Goal: Information Seeking & Learning: Learn about a topic

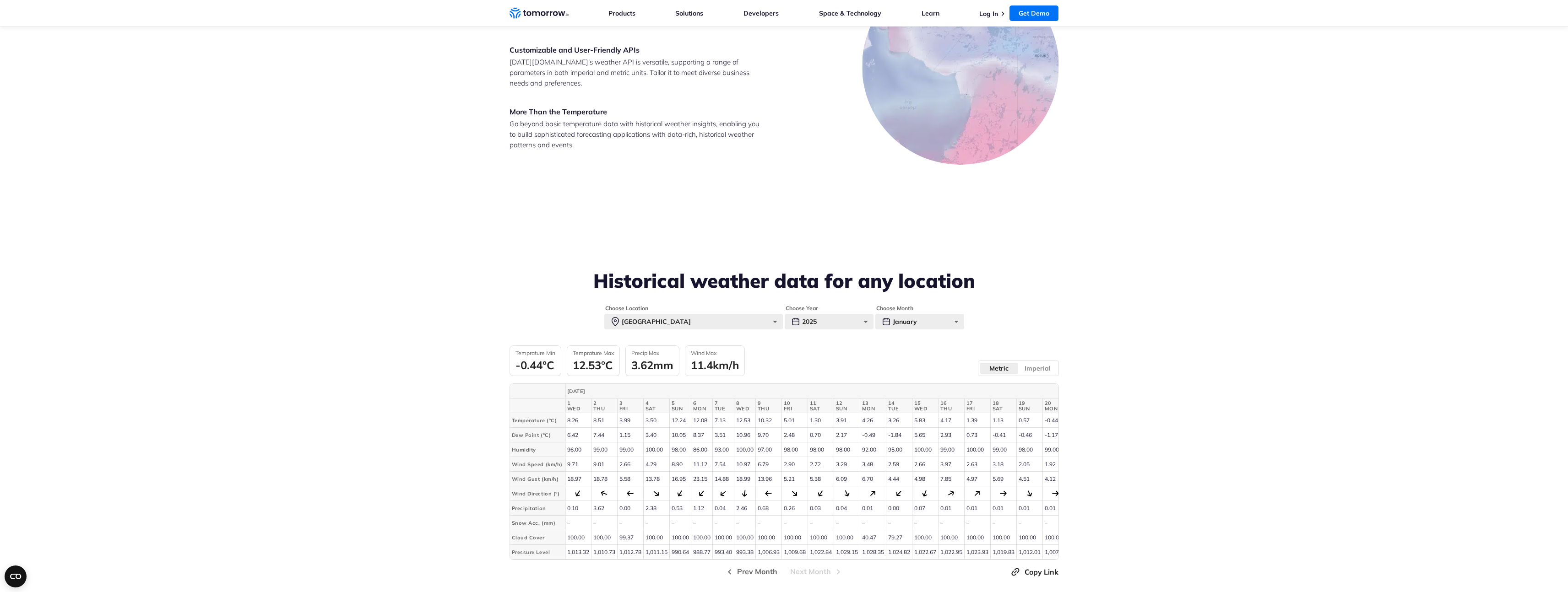
scroll to position [1886, 0]
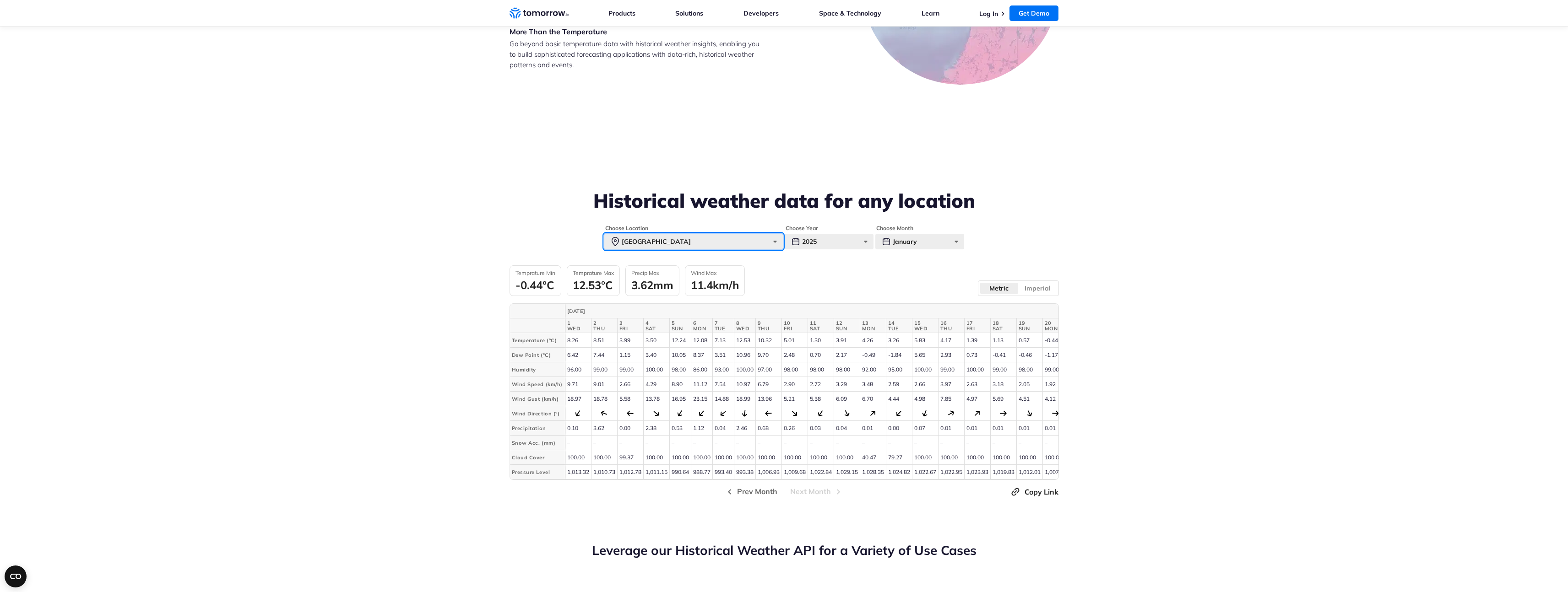
click at [777, 244] on div "Paris" at bounding box center [693, 241] width 179 height 15
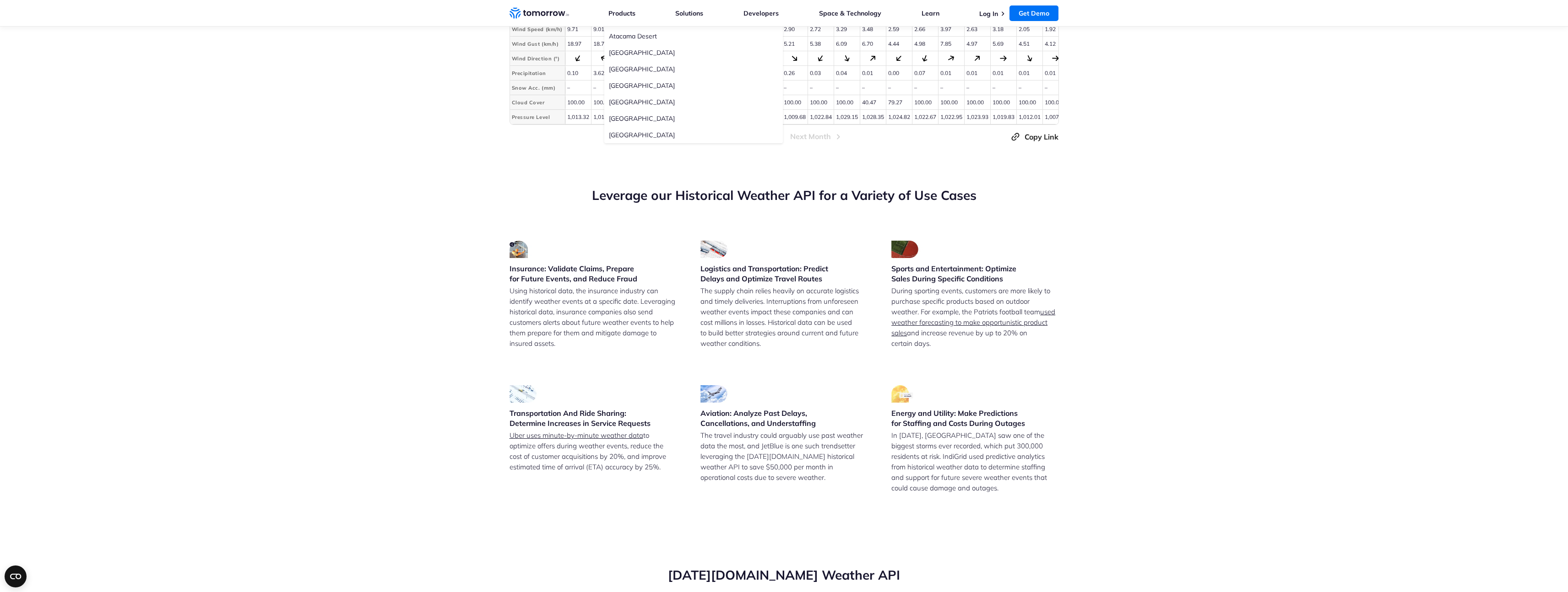
scroll to position [1908, 0]
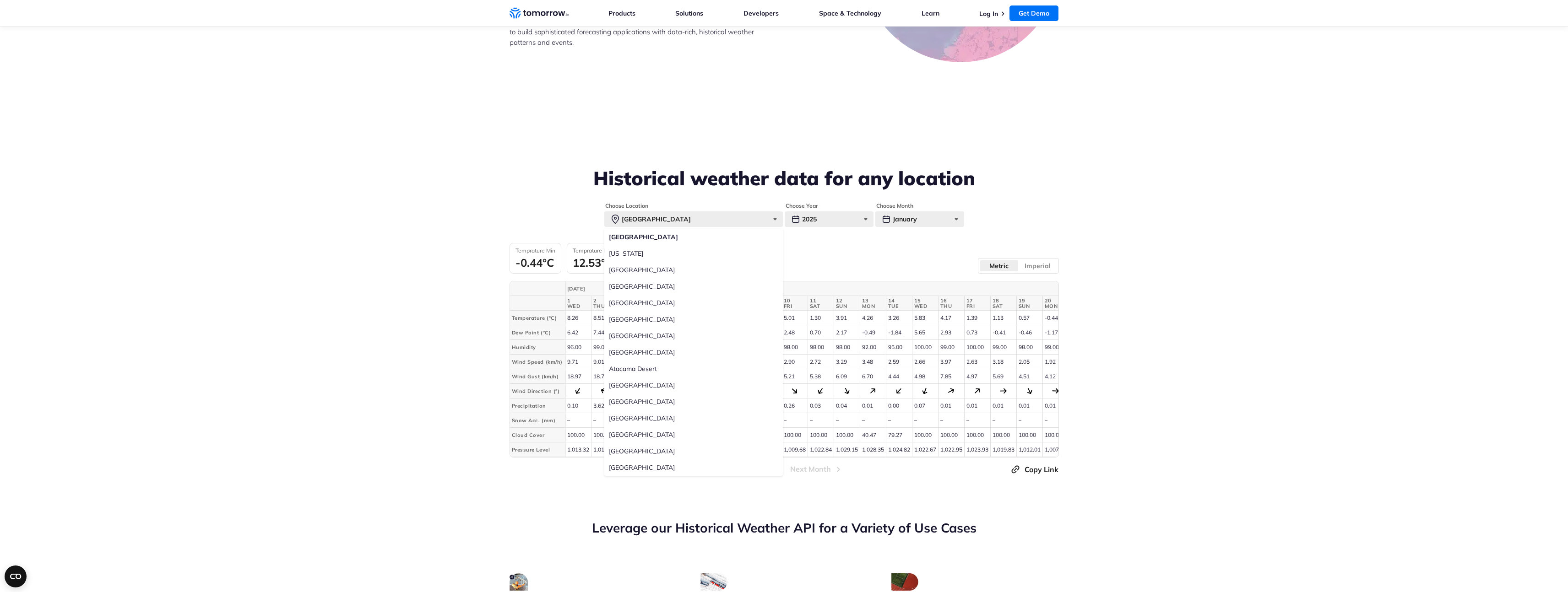
click at [660, 254] on label "New York" at bounding box center [693, 253] width 179 height 16
click at [0, 0] on input "New York" at bounding box center [0, 0] width 0 height 0
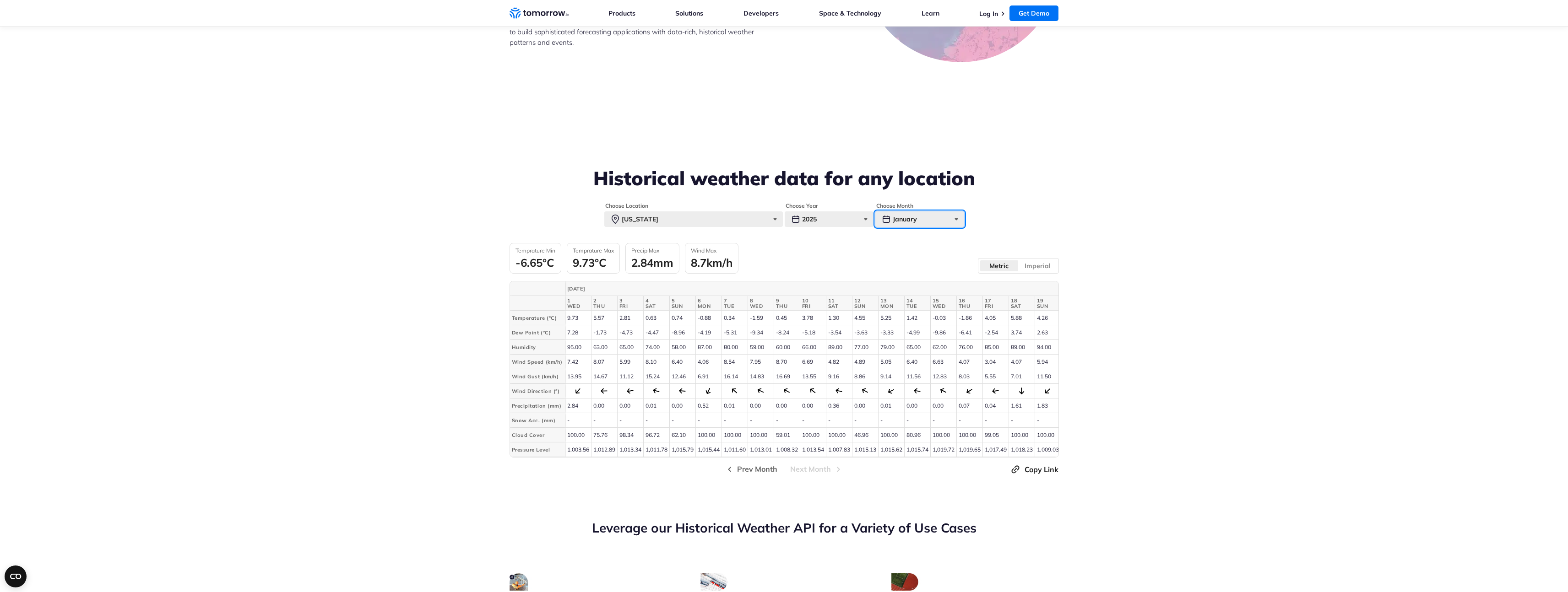
click at [958, 219] on div "January" at bounding box center [919, 219] width 89 height 15
click at [927, 325] on label "June" at bounding box center [919, 319] width 89 height 16
click at [0, 0] on input "June" at bounding box center [0, 0] width 0 height 0
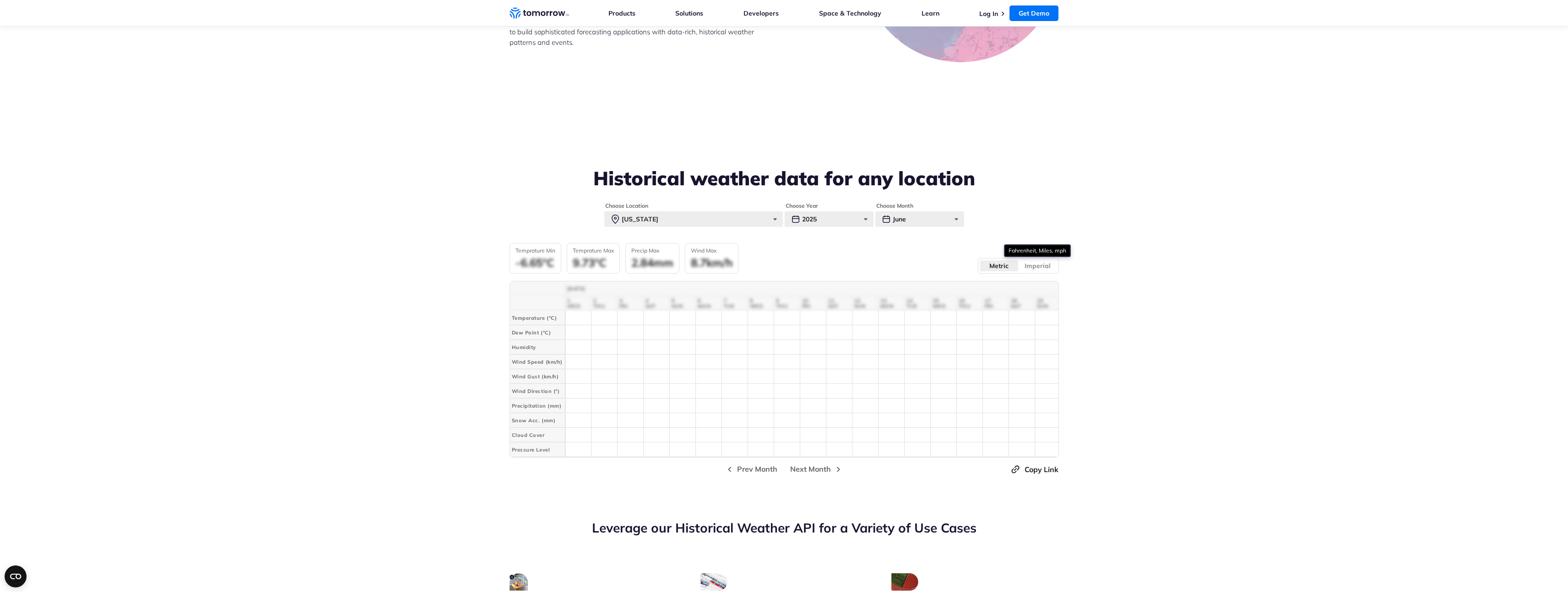
click at [1027, 268] on label "Imperial" at bounding box center [1037, 265] width 39 height 12
click at [0, 0] on input "Imperial" at bounding box center [0, 0] width 0 height 0
click at [894, 223] on div "June" at bounding box center [919, 219] width 89 height 15
click at [894, 250] on label "February" at bounding box center [919, 253] width 89 height 16
click at [0, 0] on input "February" at bounding box center [0, 0] width 0 height 0
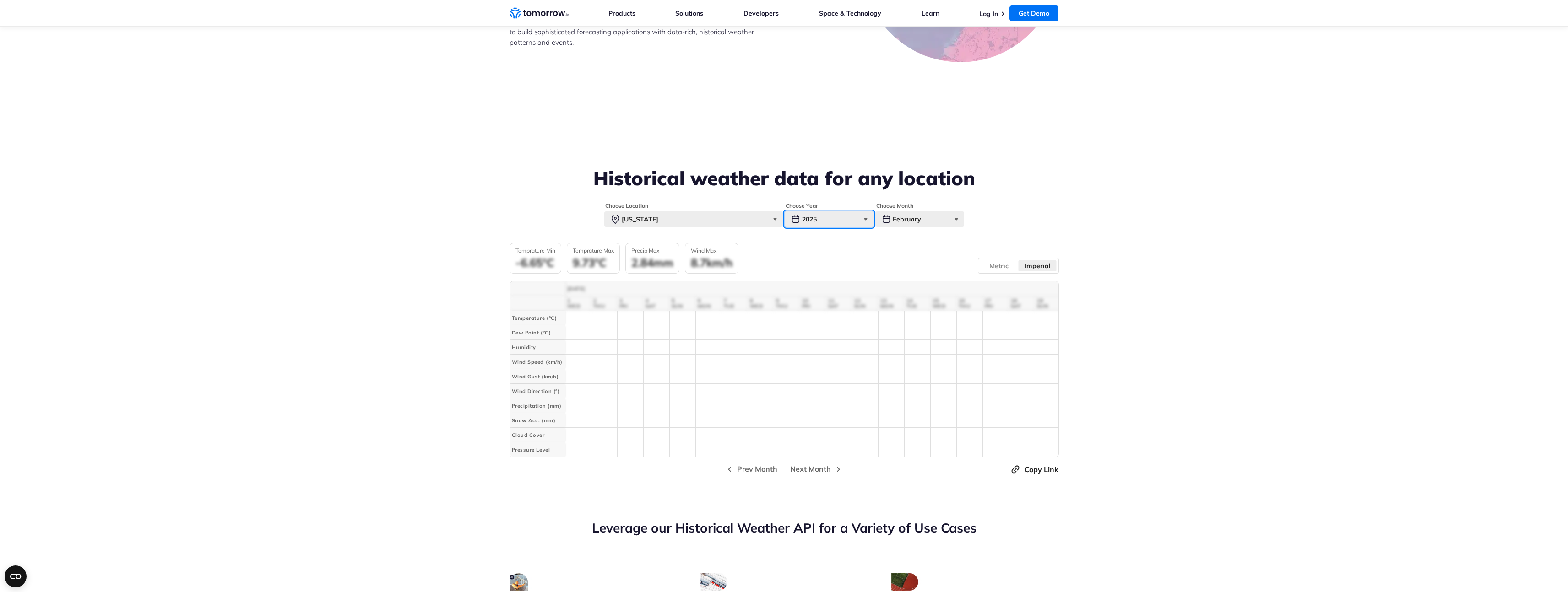
click at [830, 215] on div "2025" at bounding box center [829, 219] width 89 height 15
click at [808, 257] on label "2024" at bounding box center [829, 253] width 89 height 16
click at [0, 0] on input "2024" at bounding box center [0, 0] width 0 height 0
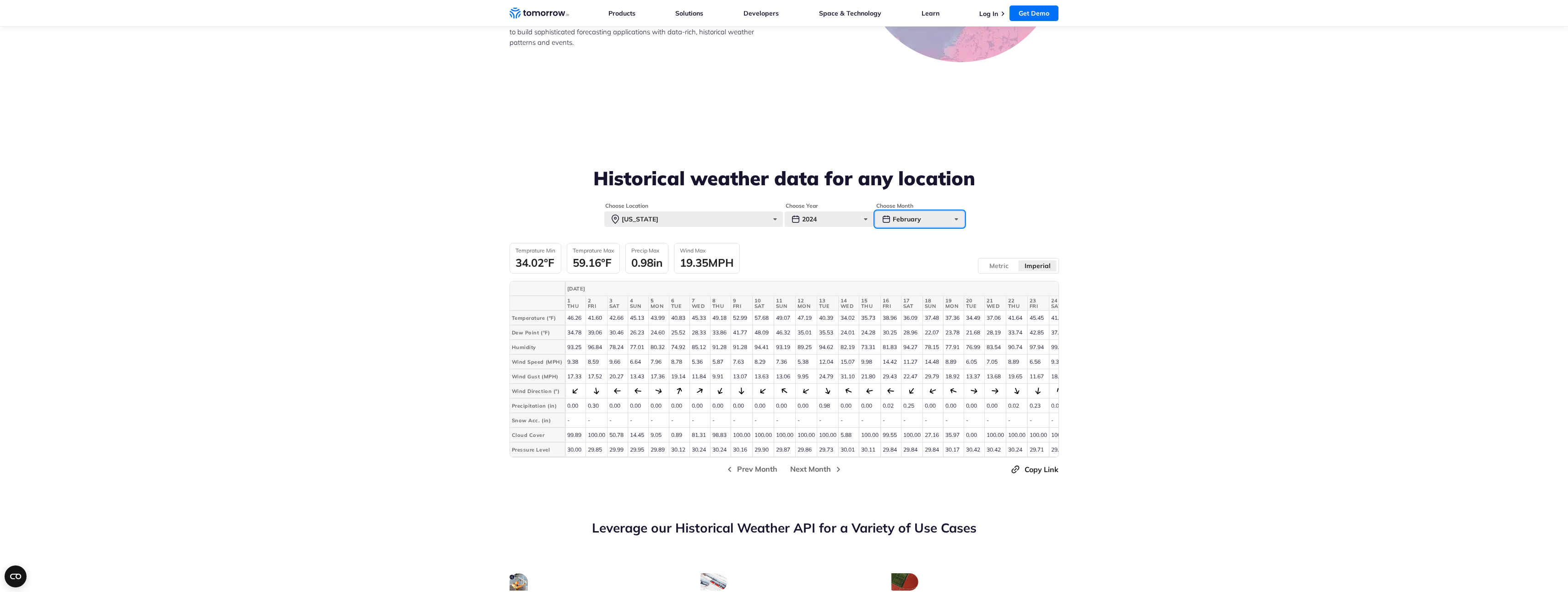
click at [945, 215] on div "February" at bounding box center [919, 219] width 89 height 15
click at [920, 219] on div "February" at bounding box center [919, 219] width 89 height 15
click at [811, 475] on span "Next Month" at bounding box center [810, 469] width 41 height 12
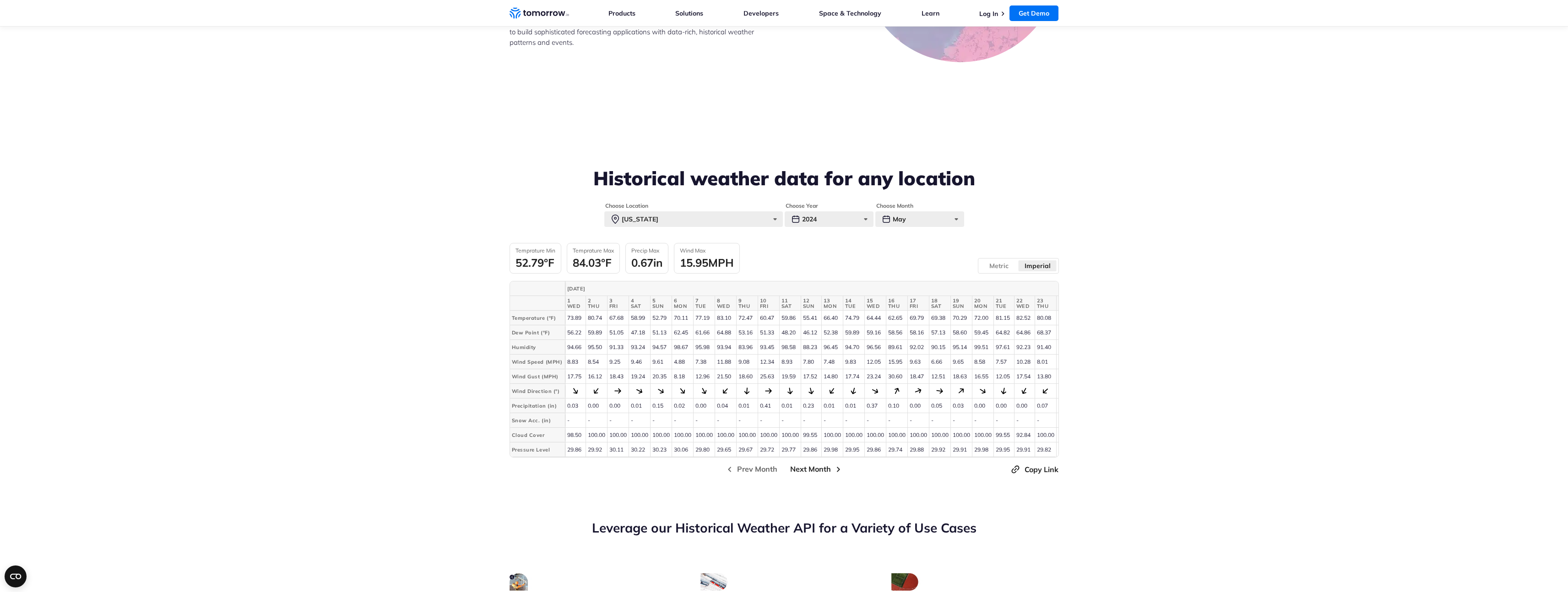
click at [811, 475] on span "Next Month" at bounding box center [810, 469] width 41 height 12
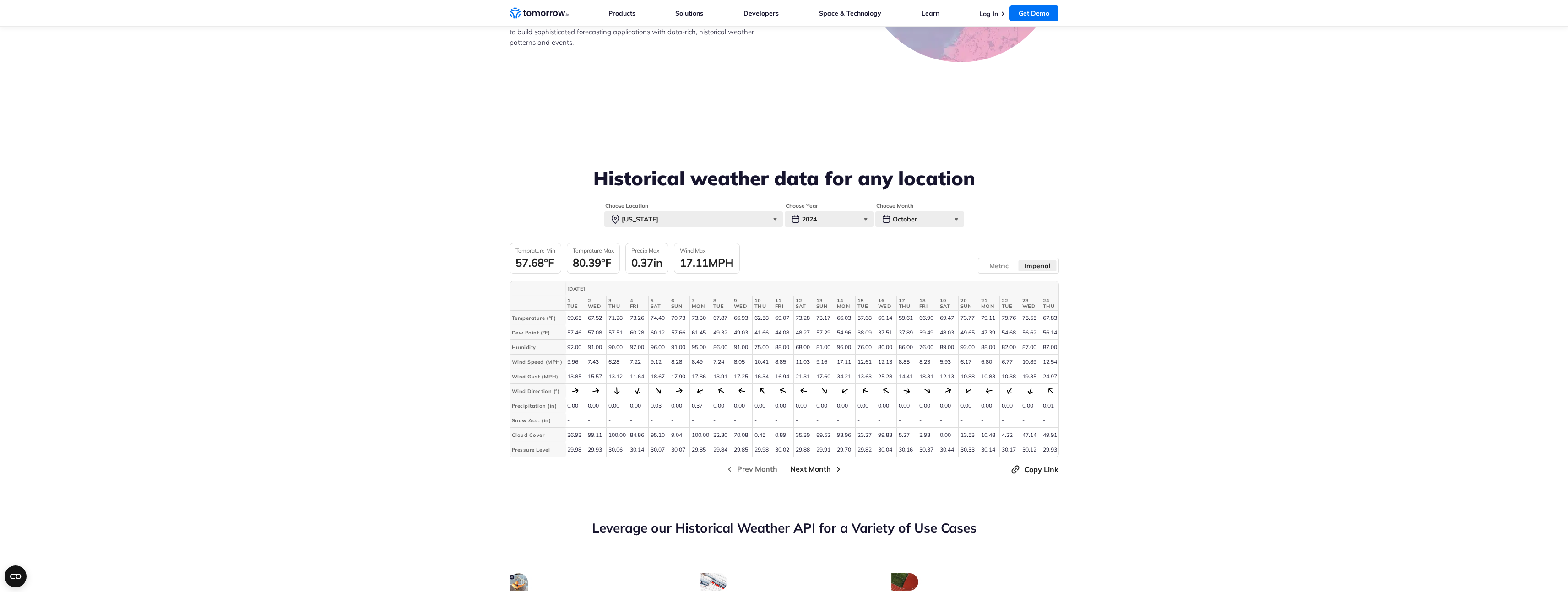
click at [811, 475] on span "Next Month" at bounding box center [810, 469] width 41 height 12
click at [770, 216] on div "New York" at bounding box center [693, 219] width 179 height 15
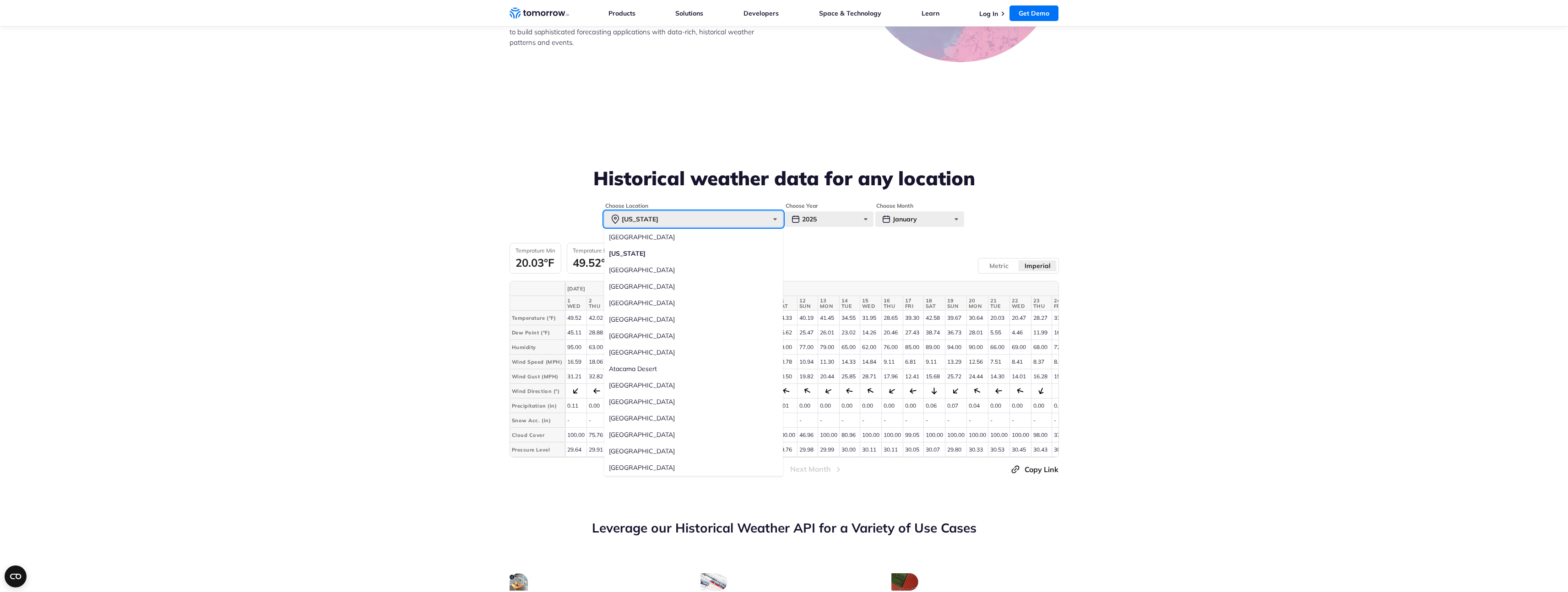
scroll to position [1908, 0]
click at [633, 401] on label "Reykjavik" at bounding box center [693, 402] width 179 height 16
click at [0, 0] on input "Reykjavik" at bounding box center [0, 0] width 0 height 0
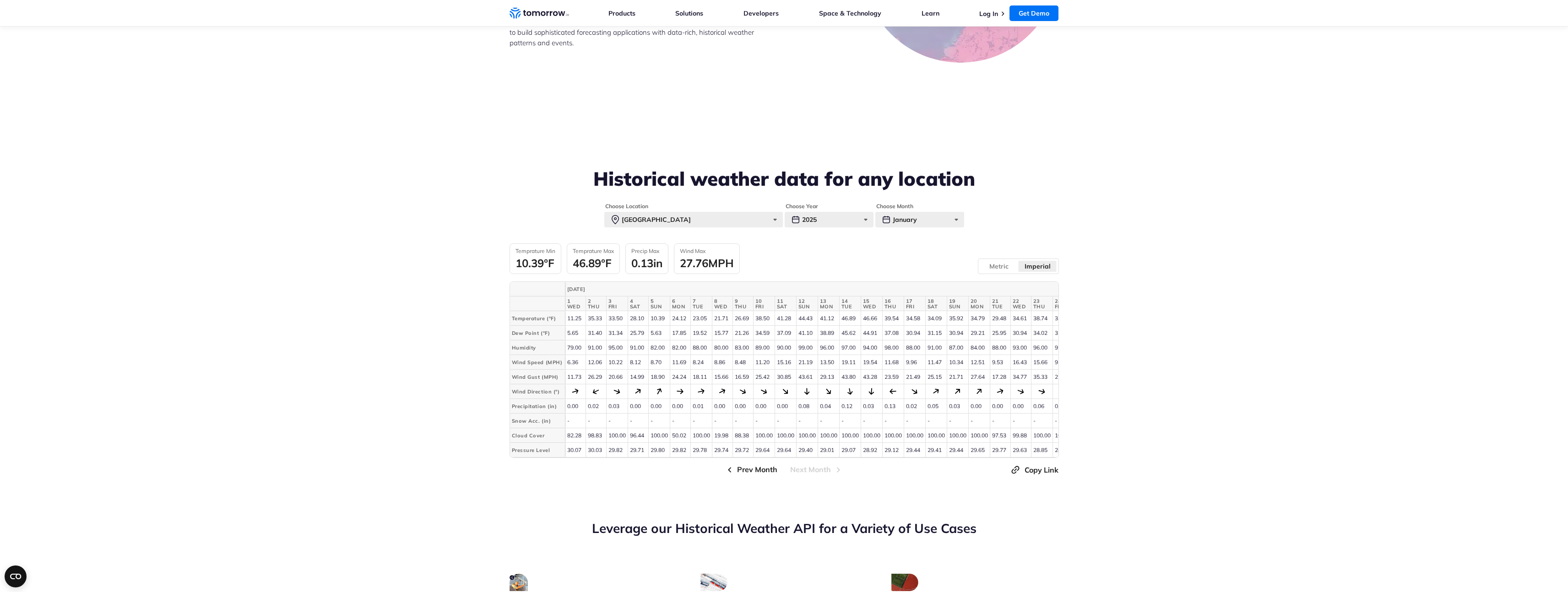
click at [752, 473] on span "Prev Month" at bounding box center [757, 469] width 40 height 12
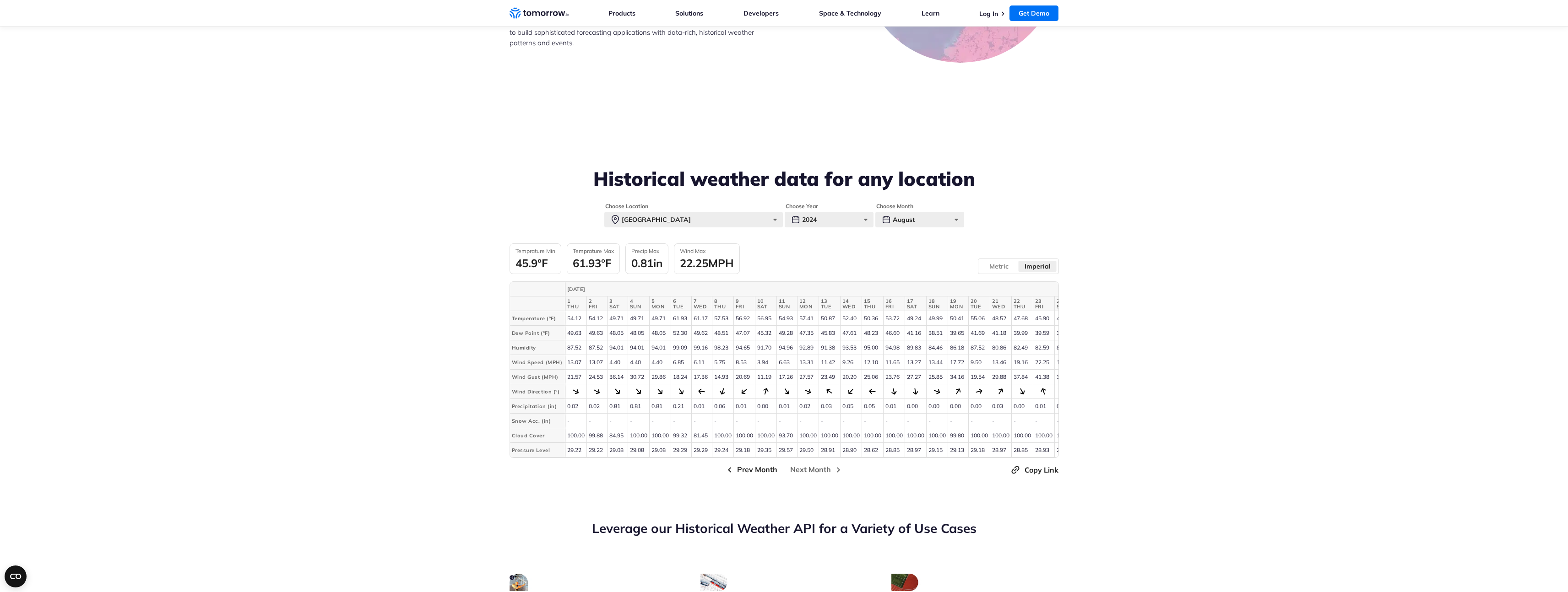
click at [752, 473] on span "Prev Month" at bounding box center [757, 469] width 40 height 12
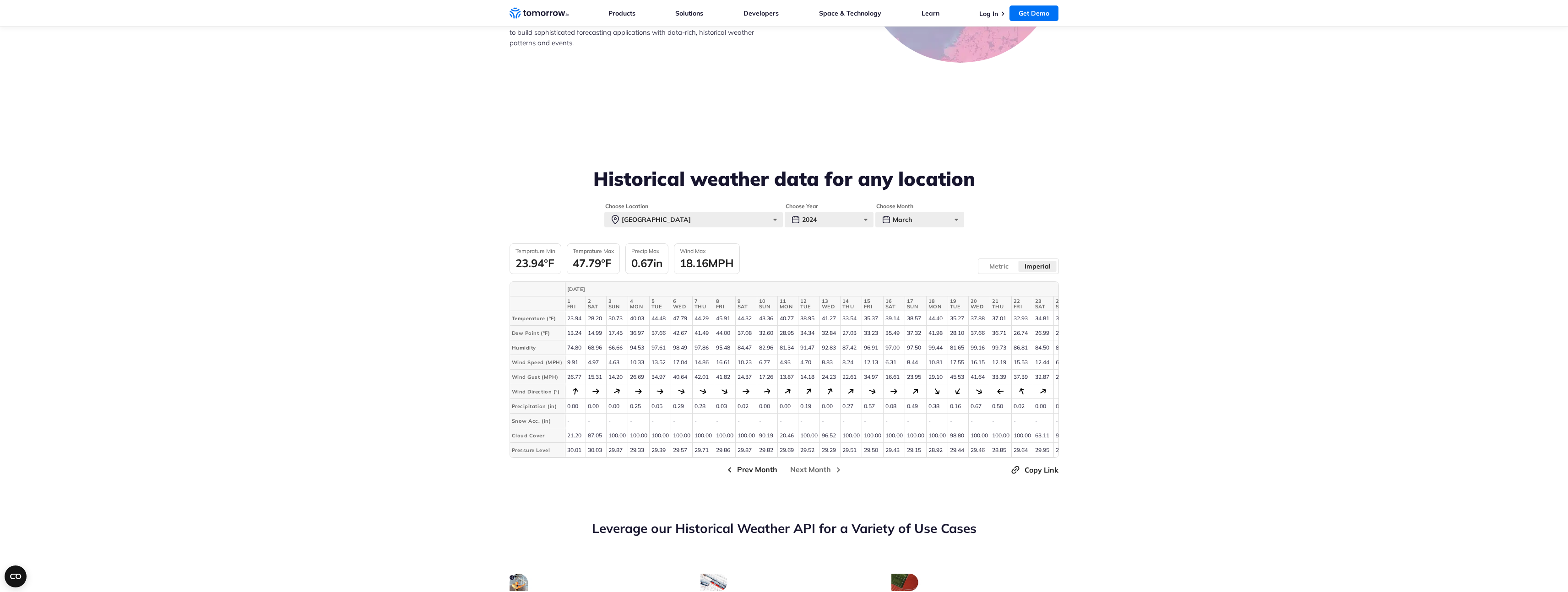
click at [752, 473] on span "Prev Month" at bounding box center [757, 469] width 40 height 12
click at [847, 221] on div "2024" at bounding box center [829, 219] width 89 height 15
click at [825, 317] on label "2020" at bounding box center [829, 320] width 89 height 16
click at [0, 0] on input "2020" at bounding box center [0, 0] width 0 height 0
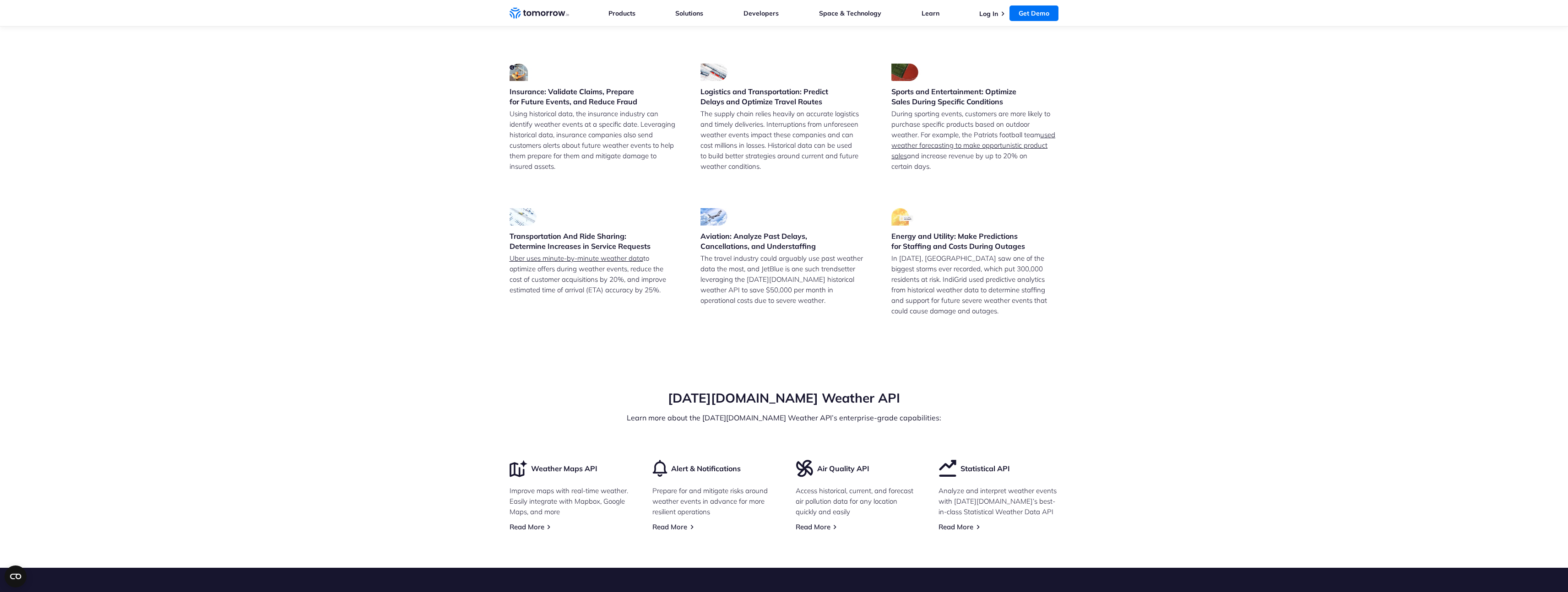
scroll to position [2513, 0]
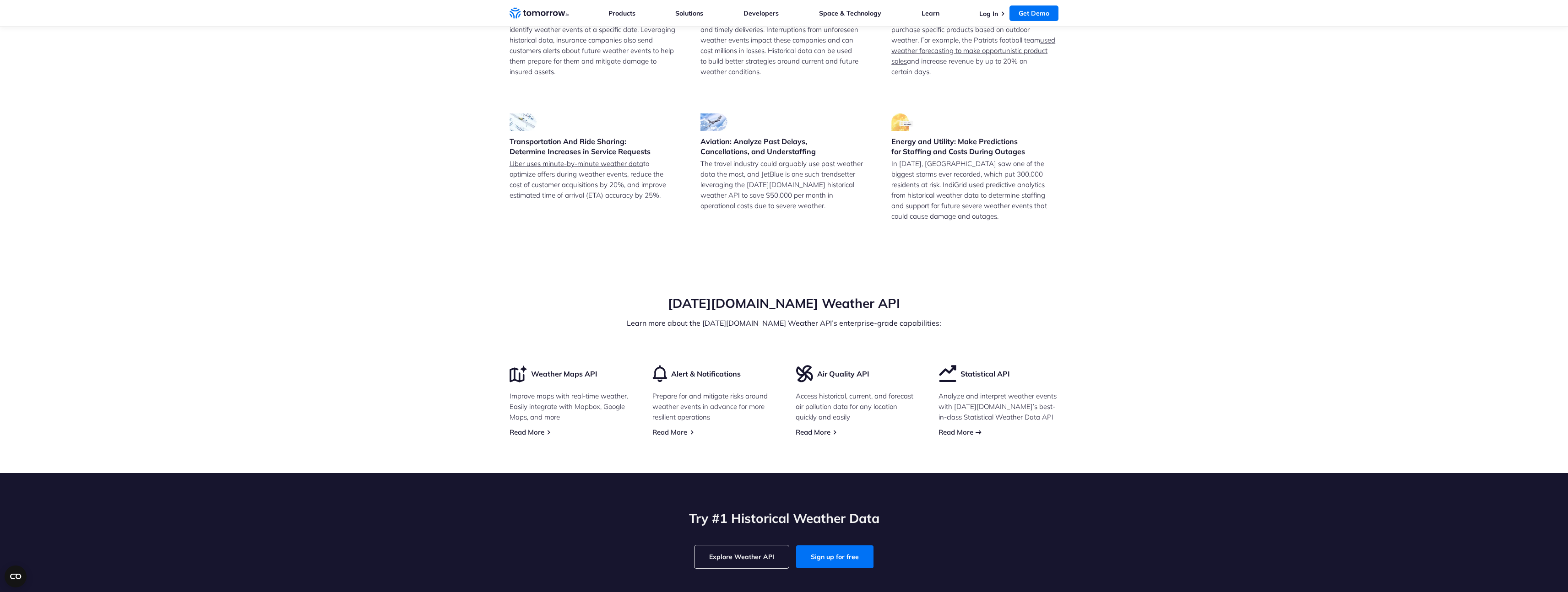
click at [964, 436] on link "Read More" at bounding box center [955, 432] width 35 height 9
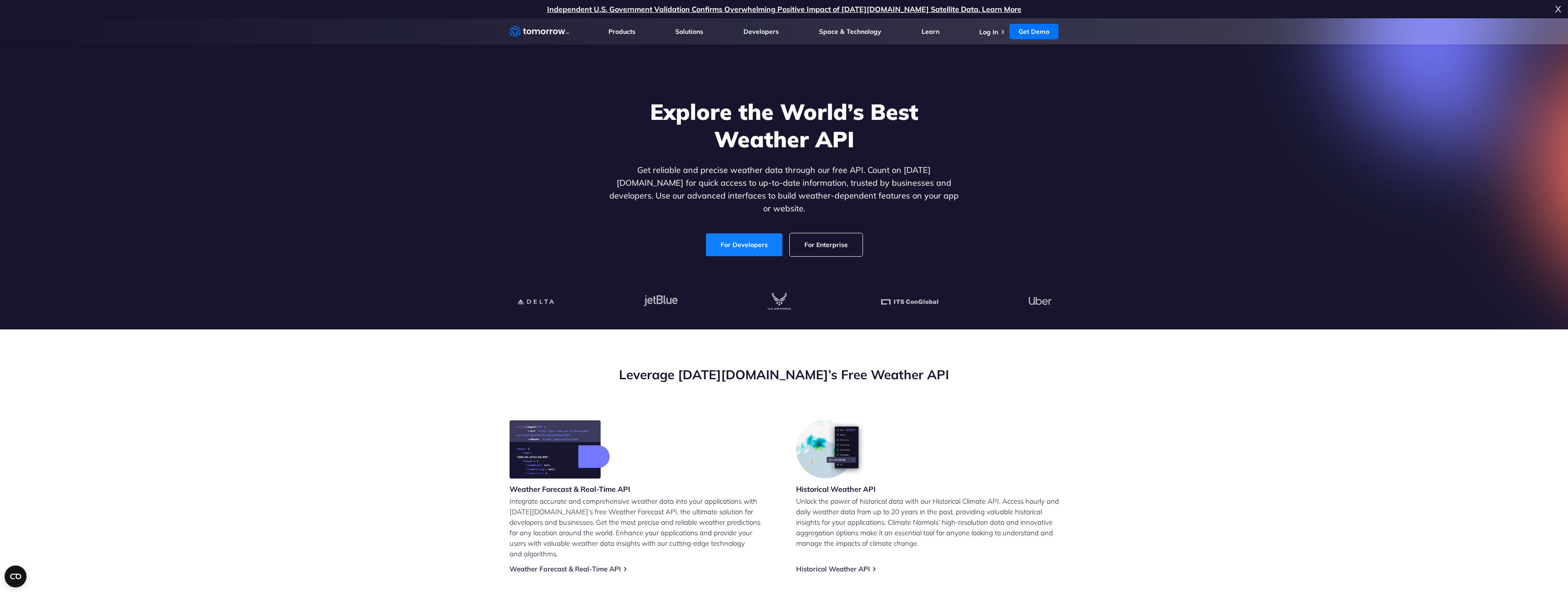
click at [715, 239] on link "For Developers" at bounding box center [744, 244] width 76 height 23
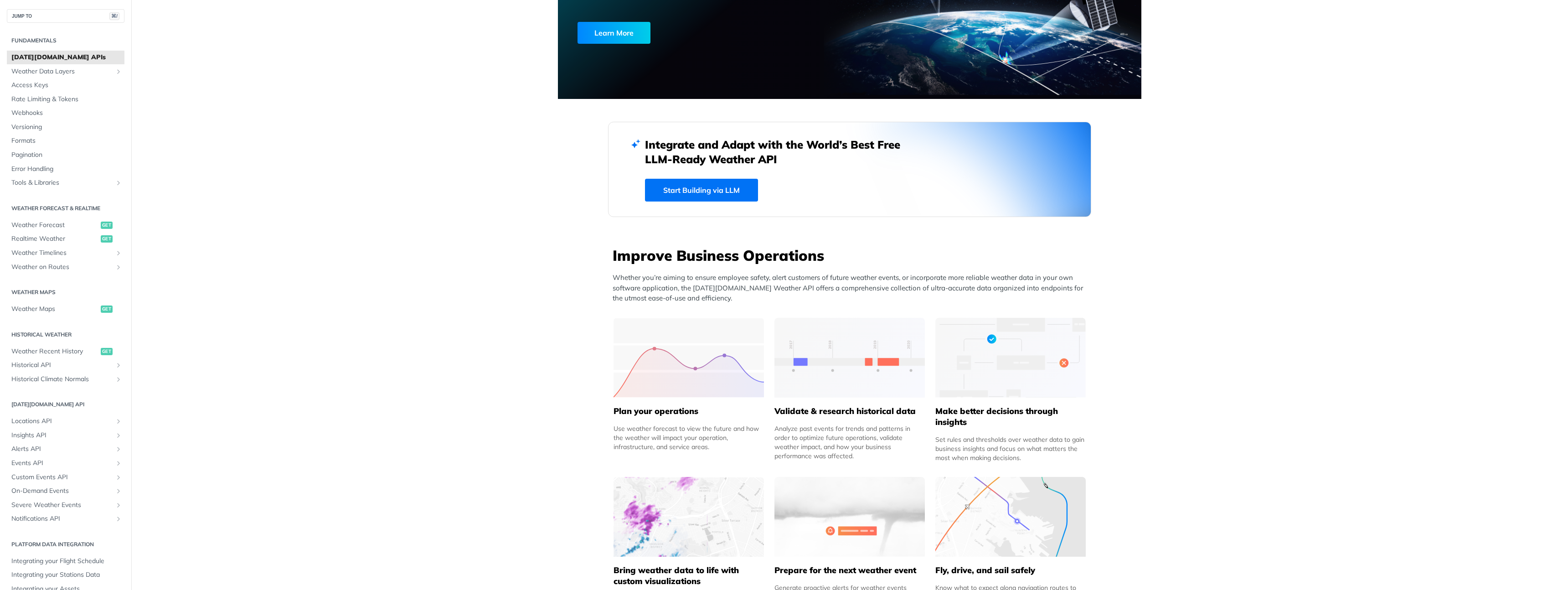
scroll to position [230, 0]
